Goal: Task Accomplishment & Management: Complete application form

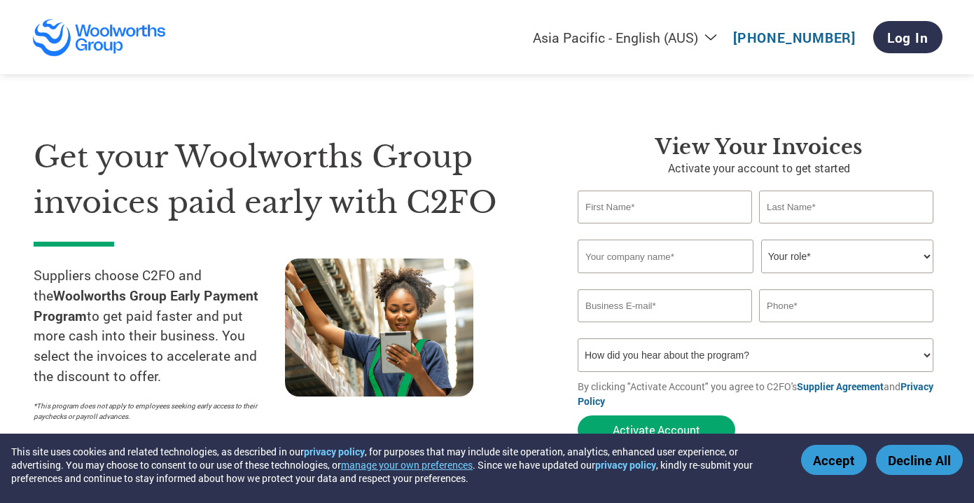
select select "en-AU"
click at [686, 210] on input "text" at bounding box center [665, 206] width 174 height 33
type input "vanesssa"
type input "[PERSON_NAME]"
type input "[EMAIL_ADDRESS][DOMAIN_NAME]"
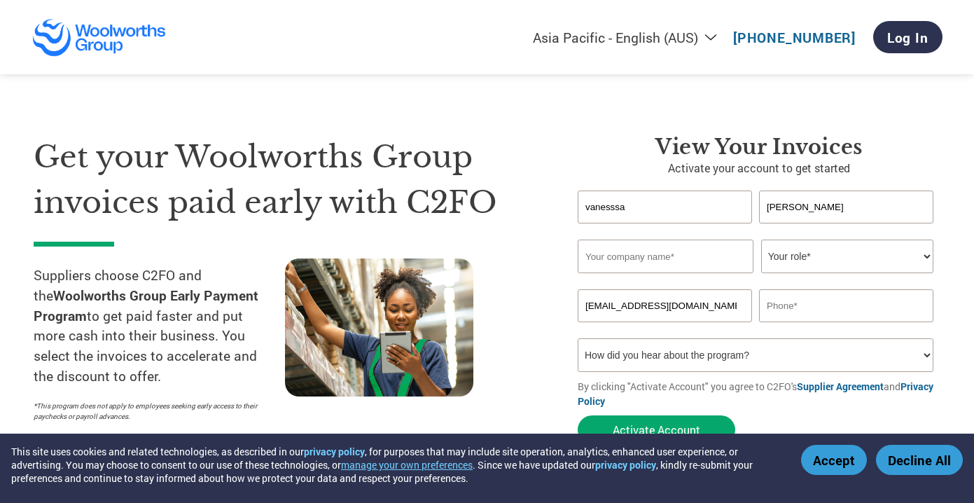
type input "0411453824"
click at [648, 209] on input "vanesssa" at bounding box center [665, 206] width 174 height 33
type input "Vanessa"
click at [795, 211] on input "clausen" at bounding box center [846, 206] width 174 height 33
drag, startPoint x: 819, startPoint y: 202, endPoint x: 791, endPoint y: 206, distance: 28.9
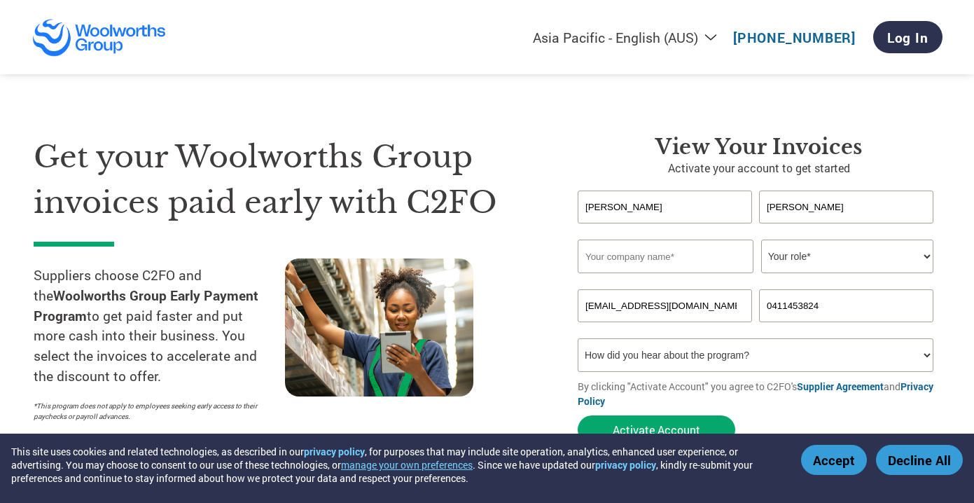
click at [818, 203] on input "clausen" at bounding box center [846, 206] width 174 height 33
click at [772, 209] on input "clausen" at bounding box center [846, 206] width 174 height 33
type input "Clausen"
click at [547, 132] on div "Get your Woolworths Group invoices paid early with C2FO Suppliers choose C2FO a…" at bounding box center [487, 264] width 907 height 373
click at [636, 261] on input "text" at bounding box center [666, 257] width 176 height 34
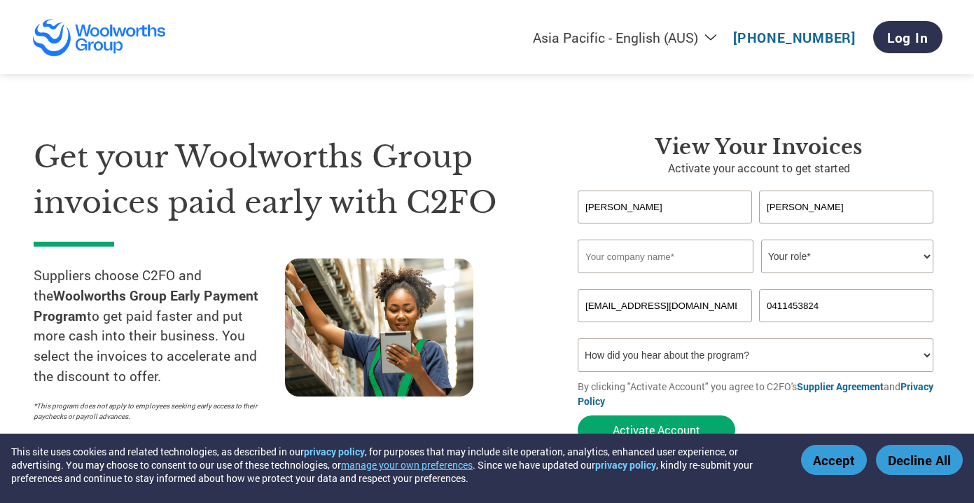
type input "FRESHNESS FINE FOODS"
click at [811, 261] on select "Your role* CFO Controller Credit Manager Finance Director Treasurer CEO Preside…" at bounding box center [847, 257] width 172 height 34
select select "CFO"
click at [761, 240] on select "Your role* CFO Controller Credit Manager Finance Director Treasurer CEO Preside…" at bounding box center [847, 257] width 172 height 34
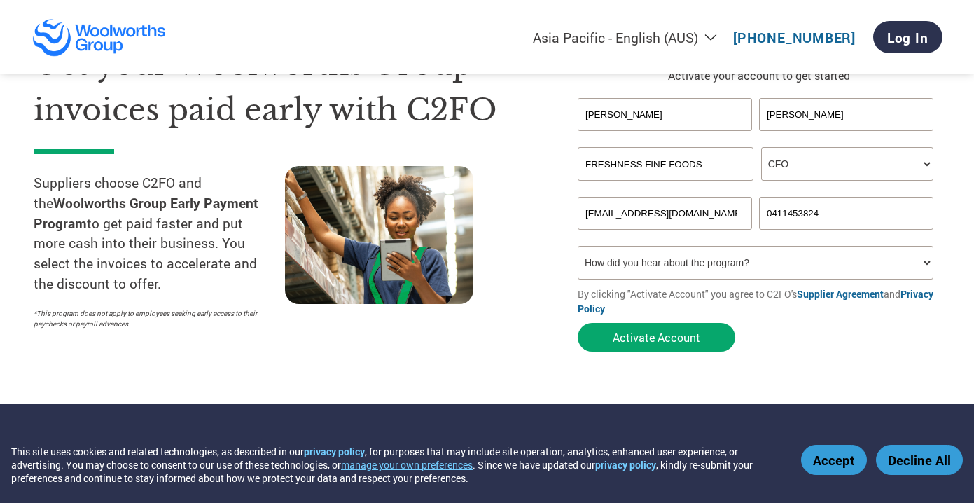
scroll to position [93, 0]
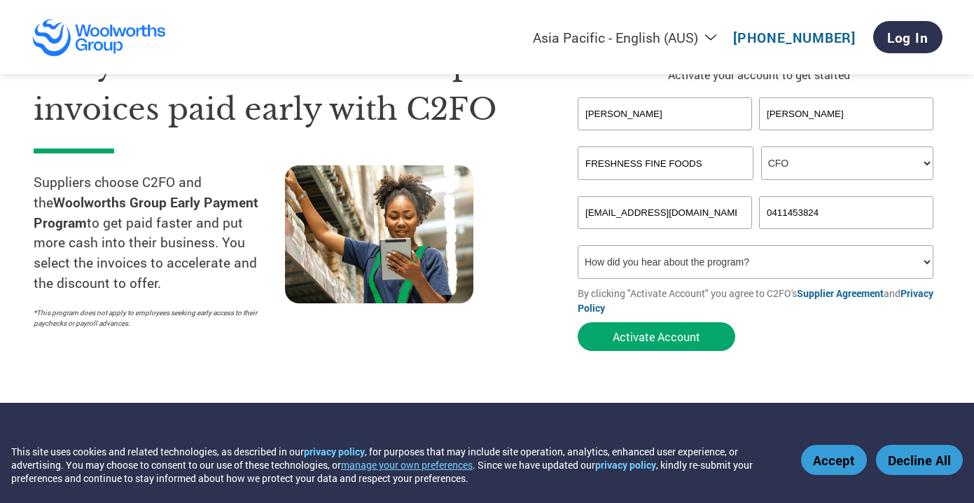
click at [723, 267] on select "How did you hear about the program? Received a letter Email Social Media Online…" at bounding box center [756, 262] width 356 height 34
select select "Other"
click at [578, 247] on select "How did you hear about the program? Received a letter Email Social Media Online…" at bounding box center [756, 262] width 356 height 34
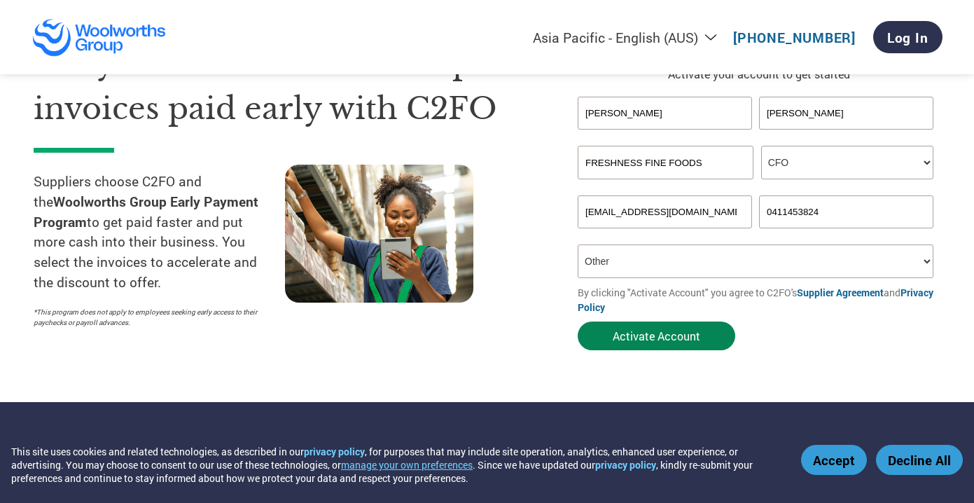
click at [637, 340] on button "Activate Account" at bounding box center [657, 335] width 158 height 29
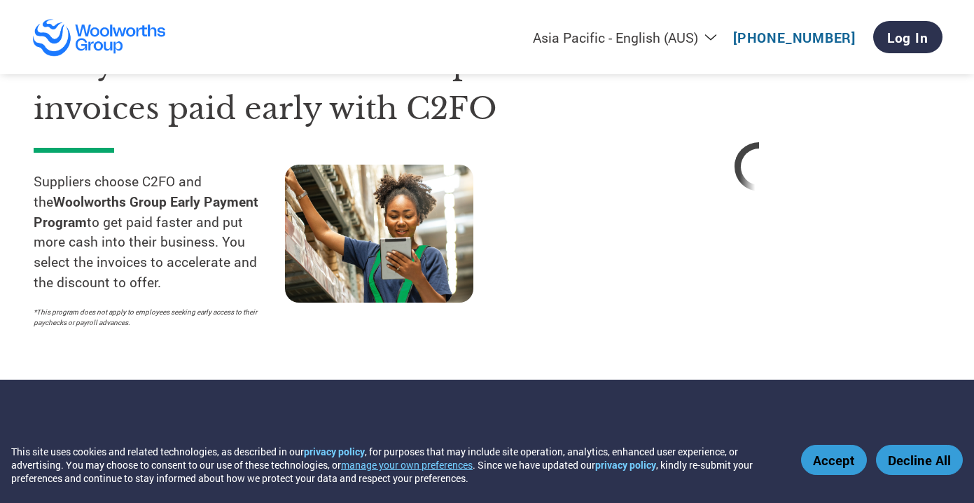
click at [838, 457] on button "Accept" at bounding box center [834, 460] width 66 height 30
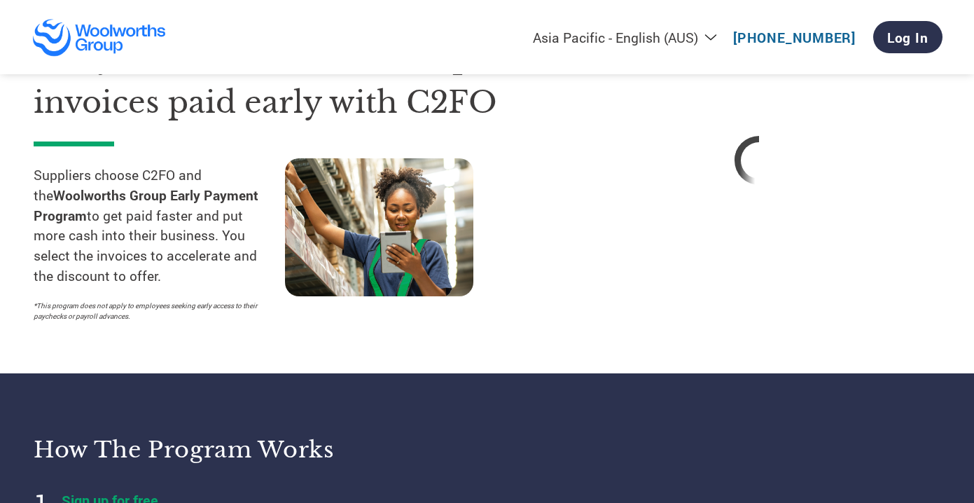
scroll to position [102, 0]
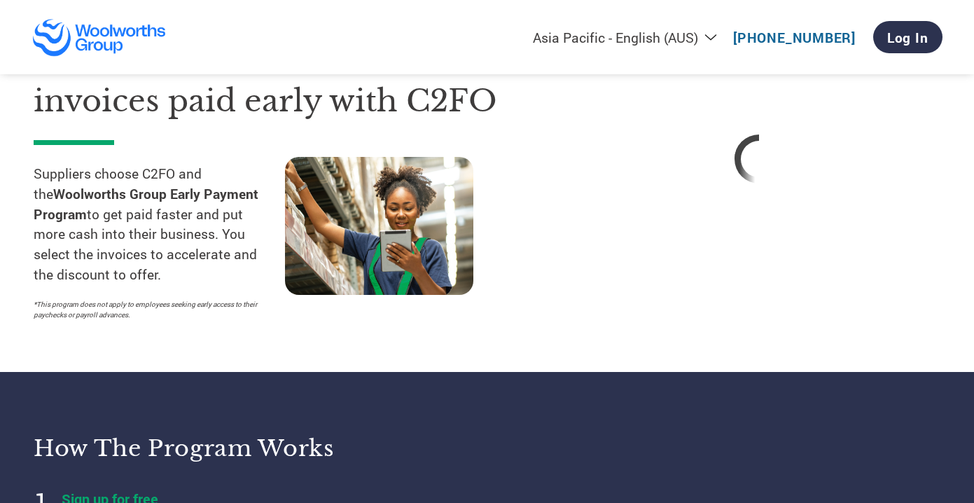
select select "en-AU"
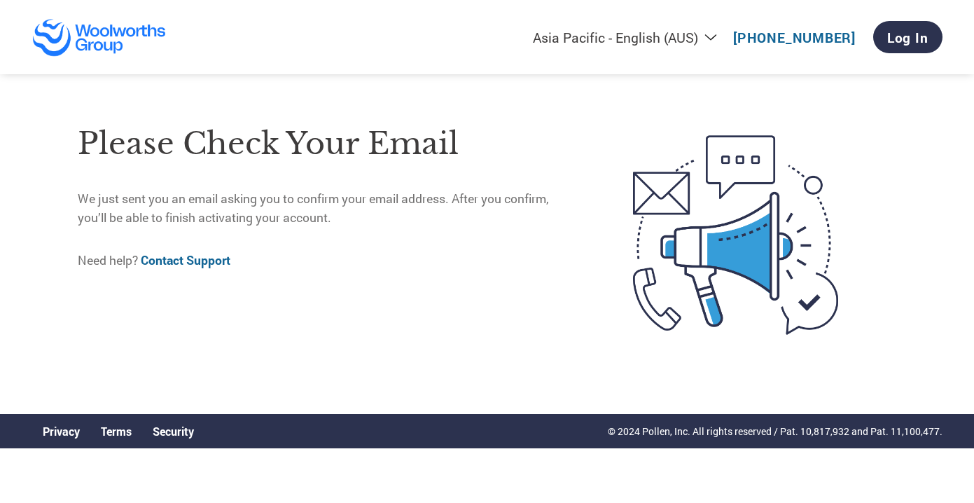
select select "en-AU"
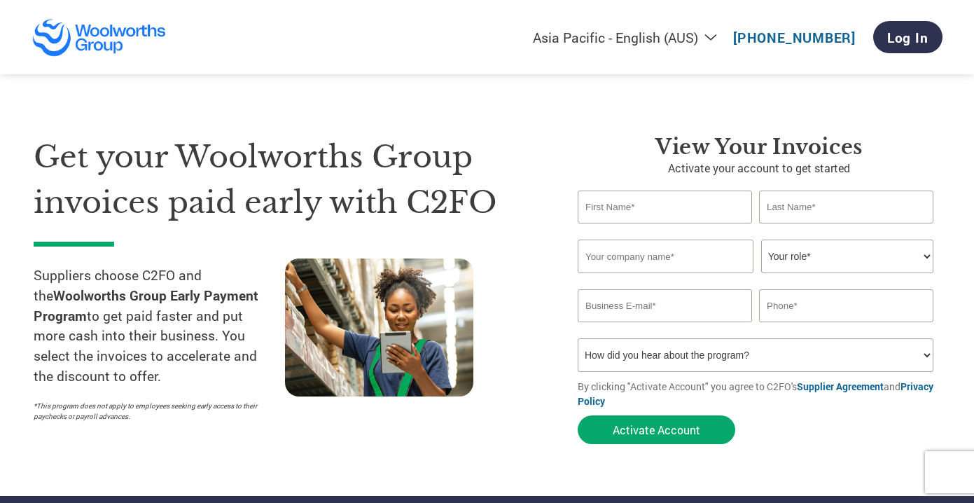
click at [662, 209] on input "text" at bounding box center [665, 206] width 174 height 33
type input "Freshness"
type input "Foods"
type input "FRESHNESS FINE FOODS"
type input "fresh@freshness.com.au"
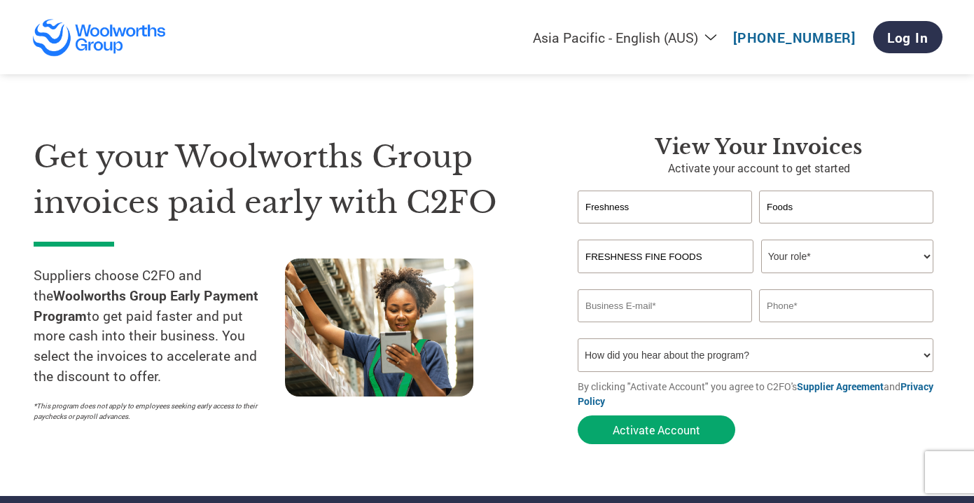
type input "0411453824"
click at [826, 254] on select "Your role* CFO Controller Credit Manager Finance Director Treasurer CEO Preside…" at bounding box center [847, 257] width 172 height 34
select select "CFO"
click at [761, 240] on select "Your role* CFO Controller Credit Manager Finance Director Treasurer CEO Preside…" at bounding box center [847, 257] width 172 height 34
click at [684, 365] on select "How did you hear about the program? Received a letter Email Social Media Online…" at bounding box center [756, 355] width 356 height 34
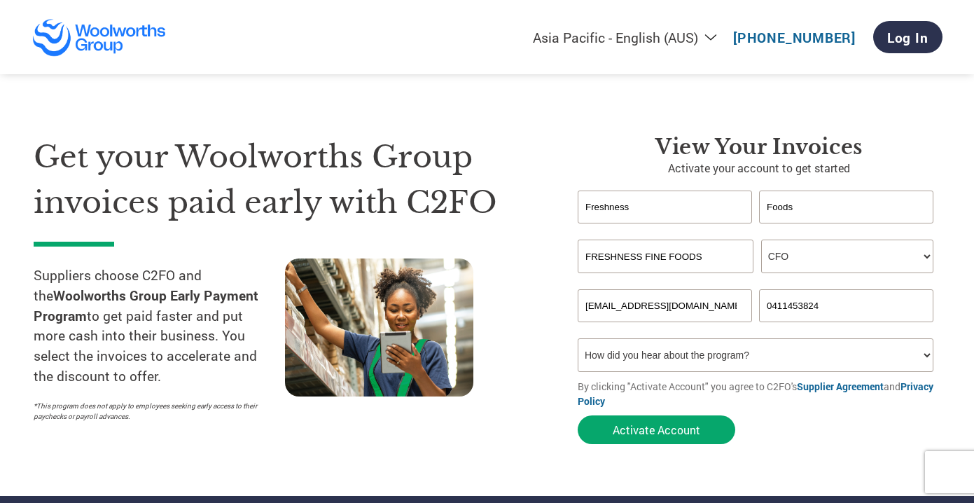
select select "Other"
click at [578, 340] on select "How did you hear about the program? Received a letter Email Social Media Online…" at bounding box center [756, 355] width 356 height 34
click at [648, 431] on button "Activate Account" at bounding box center [657, 429] width 158 height 29
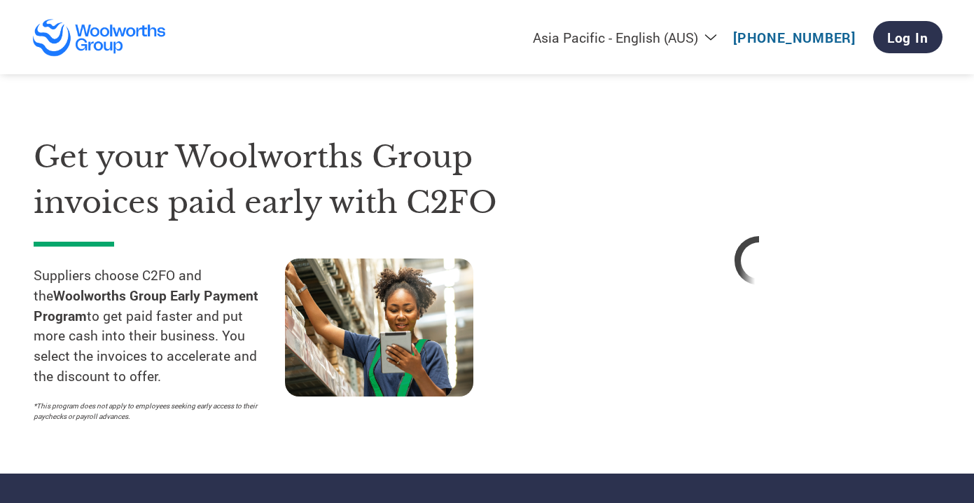
select select "en-AU"
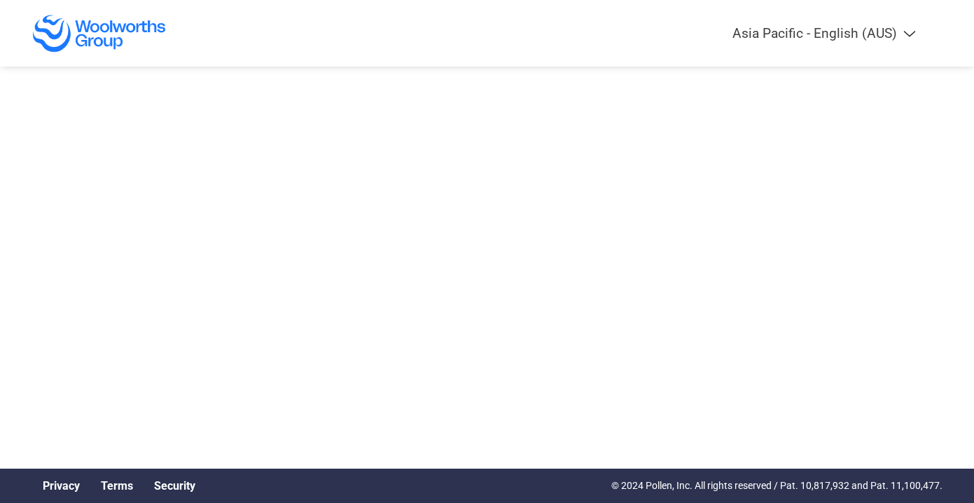
select select "en-AU"
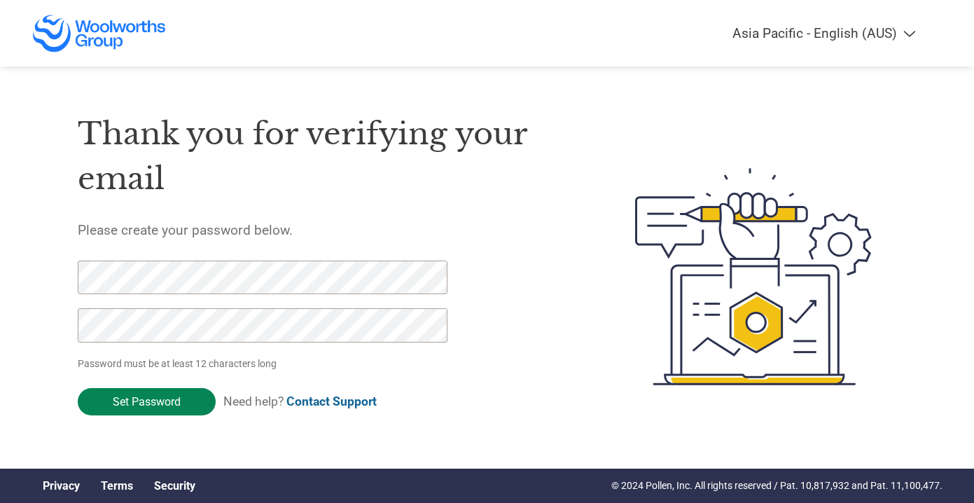
click at [144, 403] on input "Set Password" at bounding box center [147, 401] width 138 height 27
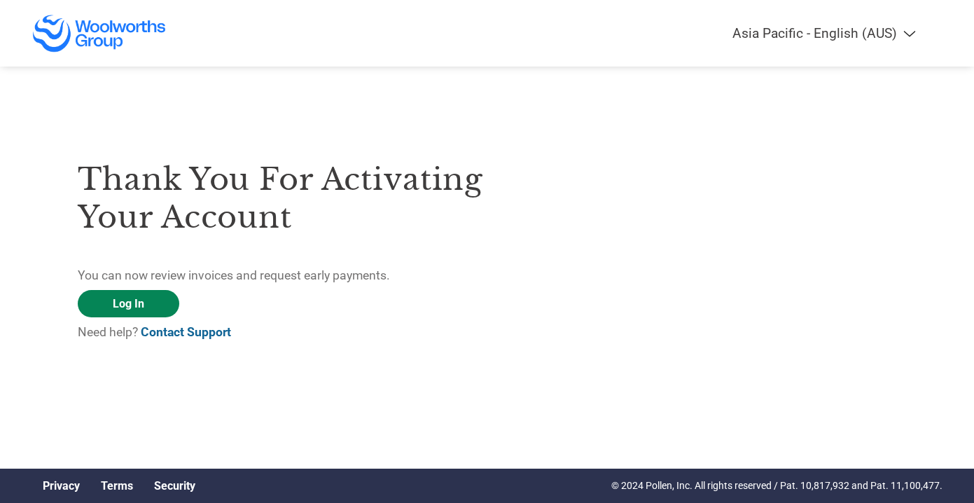
click at [137, 303] on link "Log In" at bounding box center [129, 303] width 102 height 27
